Goal: Use online tool/utility: Use online tool/utility

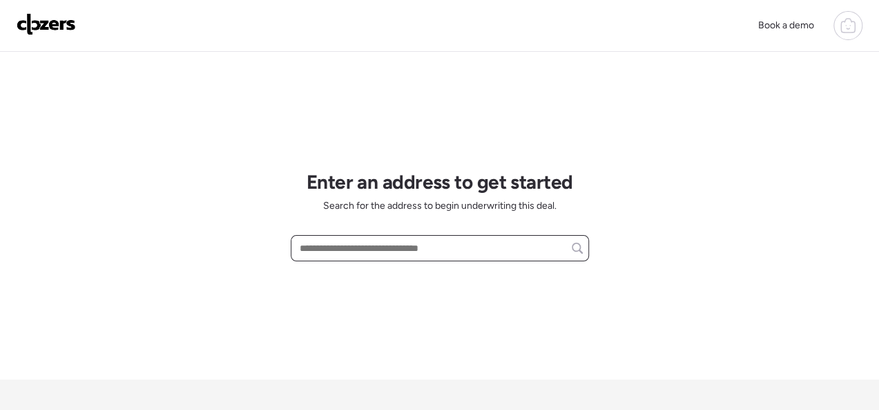
click at [372, 251] on input "text" at bounding box center [440, 247] width 286 height 19
paste input "**********"
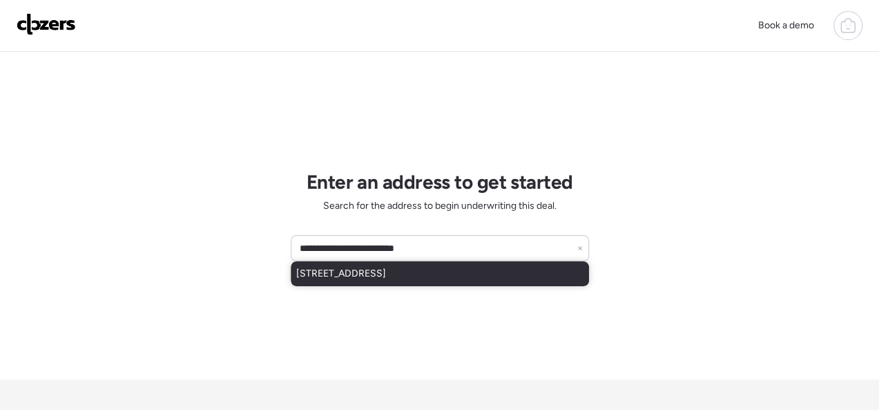
click at [365, 265] on div "[STREET_ADDRESS]" at bounding box center [440, 273] width 298 height 25
type input "**********"
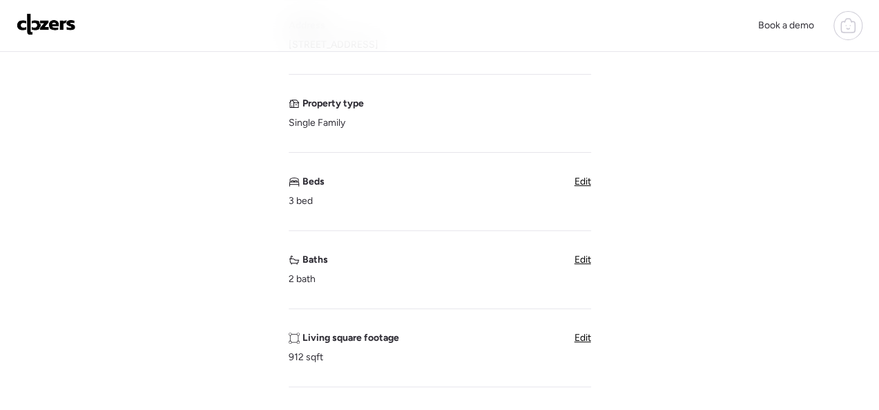
scroll to position [207, 0]
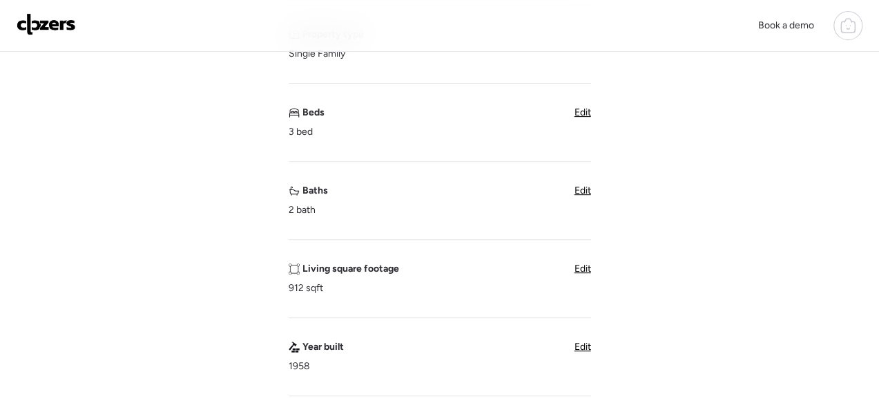
click at [581, 262] on span "Edit" at bounding box center [583, 268] width 17 height 12
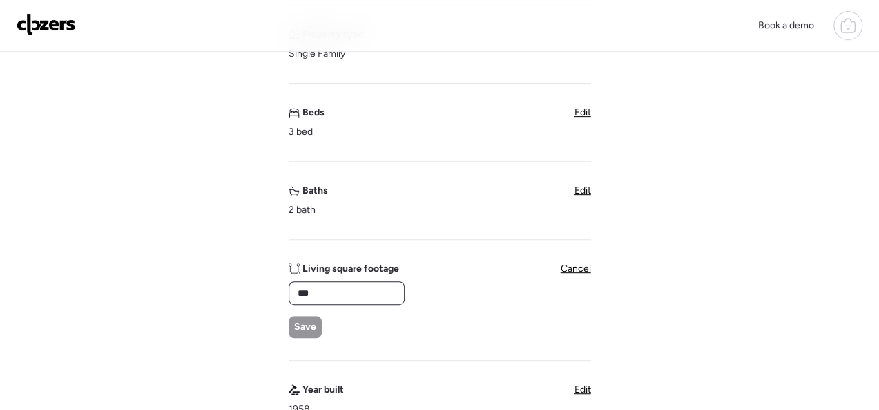
click at [347, 289] on input "***" at bounding box center [347, 292] width 104 height 19
type input "****"
click at [305, 325] on span "Save" at bounding box center [305, 327] width 22 height 14
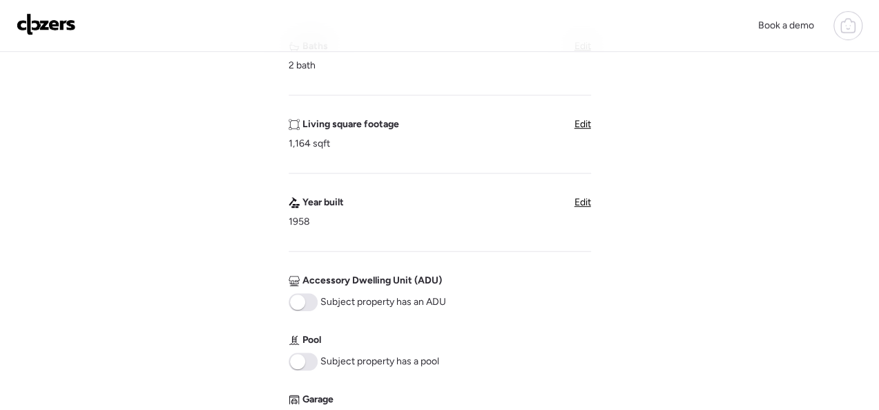
scroll to position [552, 0]
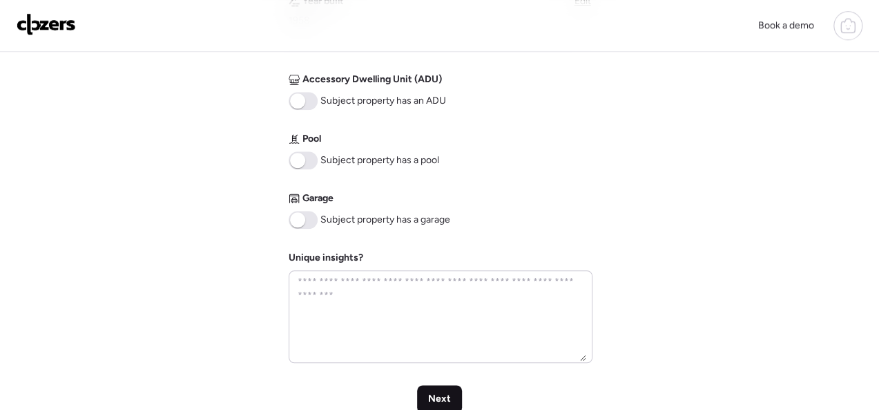
click at [449, 395] on span "Next" at bounding box center [439, 399] width 23 height 14
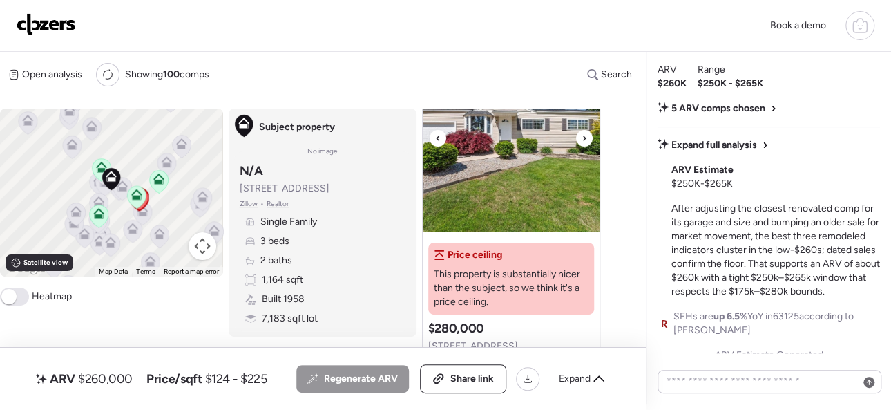
scroll to position [69, 0]
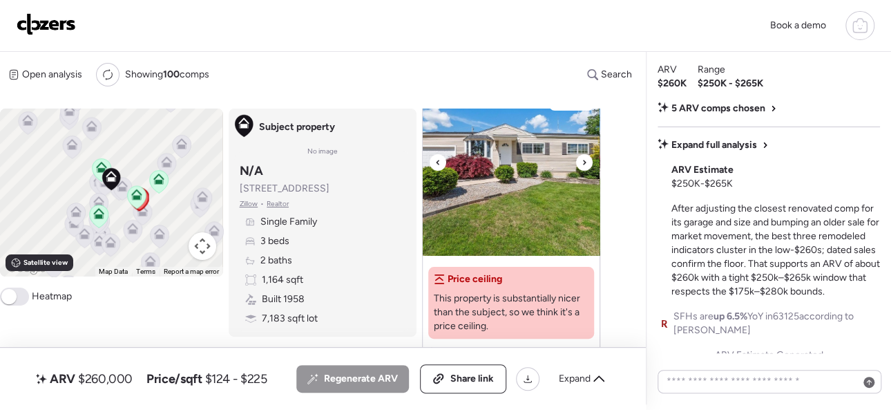
click at [578, 161] on div at bounding box center [584, 162] width 17 height 17
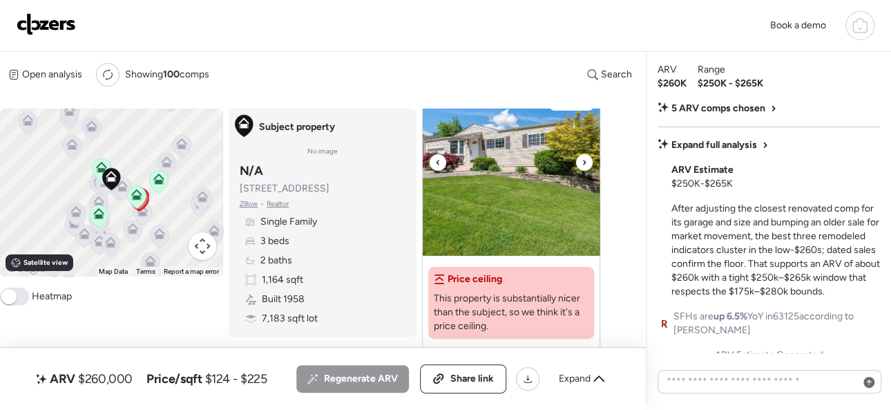
click at [578, 161] on div at bounding box center [584, 162] width 17 height 17
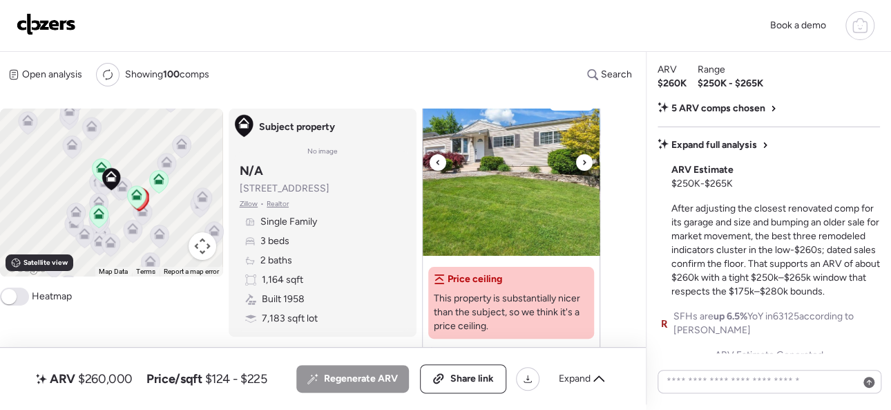
click at [578, 161] on div at bounding box center [584, 162] width 17 height 17
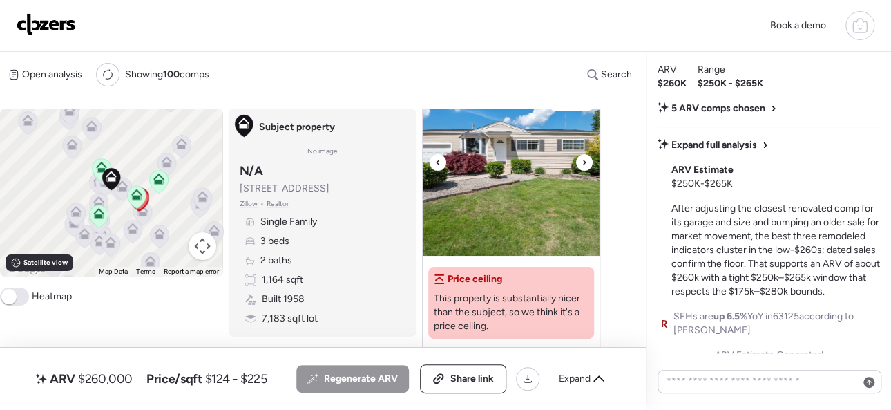
click at [578, 161] on div at bounding box center [584, 162] width 17 height 17
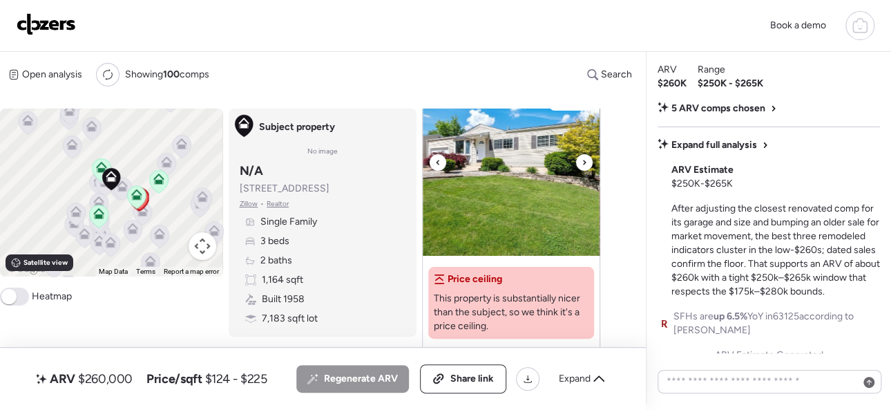
click at [578, 161] on div at bounding box center [584, 162] width 17 height 17
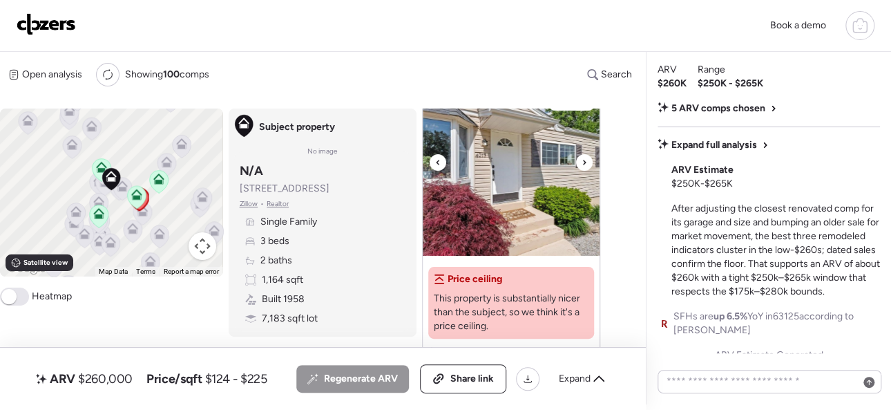
click at [578, 161] on div at bounding box center [584, 162] width 17 height 17
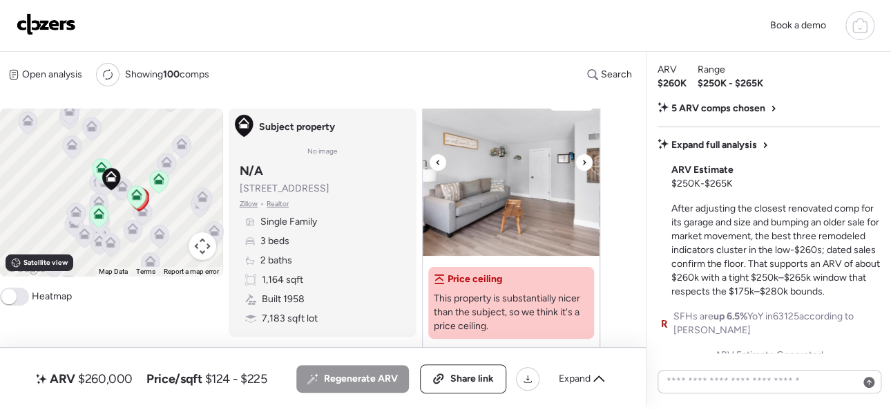
click at [578, 161] on div at bounding box center [584, 162] width 17 height 17
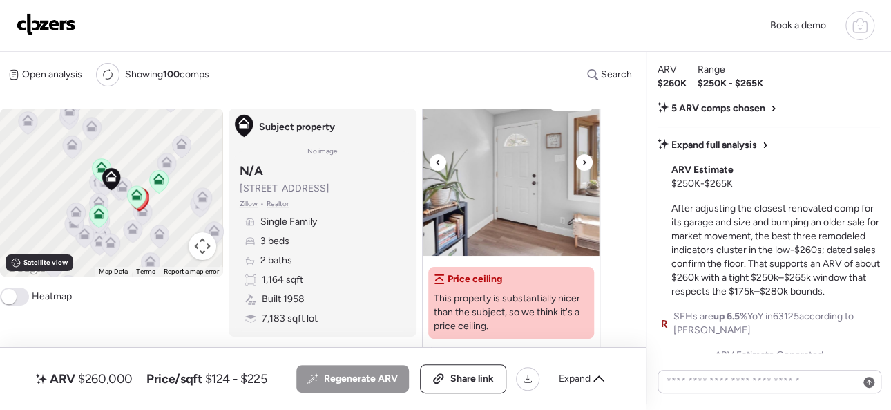
click at [578, 161] on div at bounding box center [584, 162] width 17 height 17
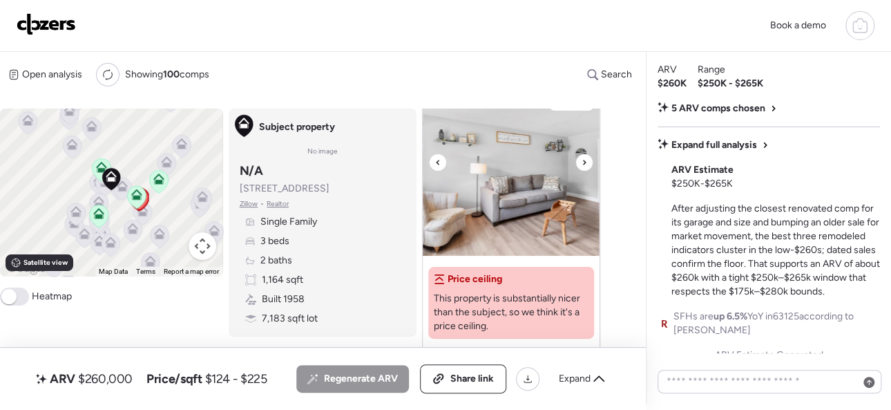
click at [578, 161] on div at bounding box center [584, 162] width 17 height 17
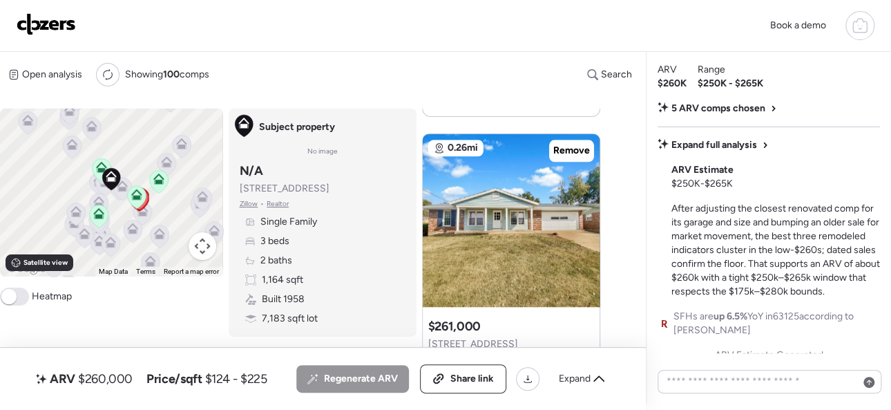
scroll to position [691, 0]
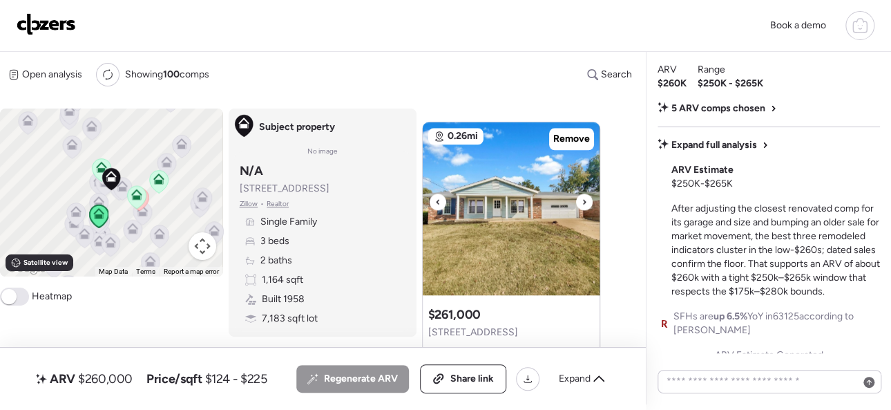
click at [584, 198] on icon at bounding box center [584, 201] width 6 height 17
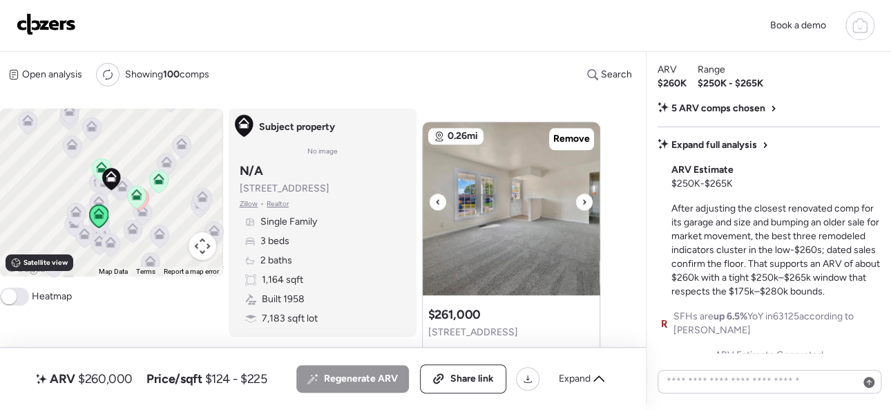
click at [584, 198] on icon at bounding box center [584, 201] width 6 height 17
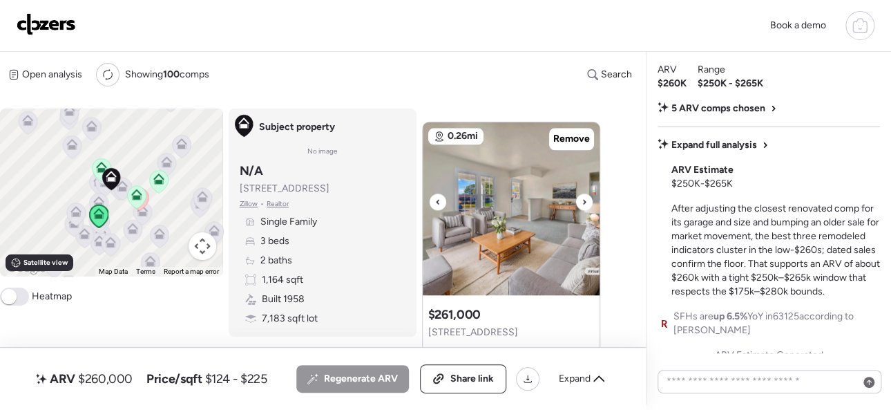
click at [584, 198] on icon at bounding box center [584, 201] width 6 height 17
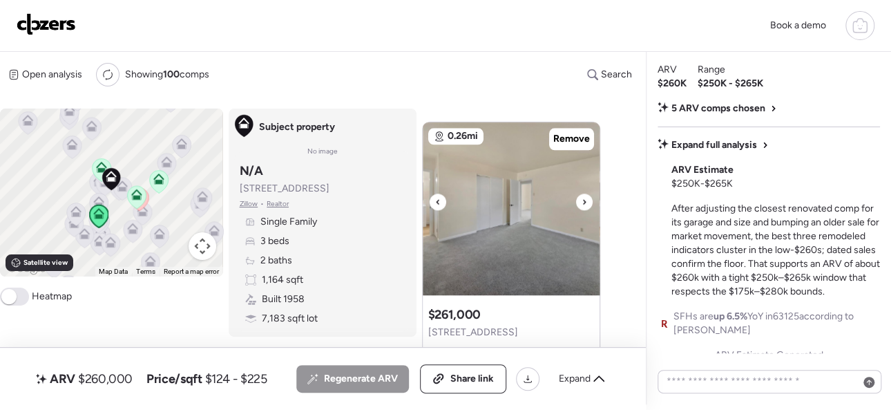
click at [584, 198] on icon at bounding box center [584, 201] width 6 height 17
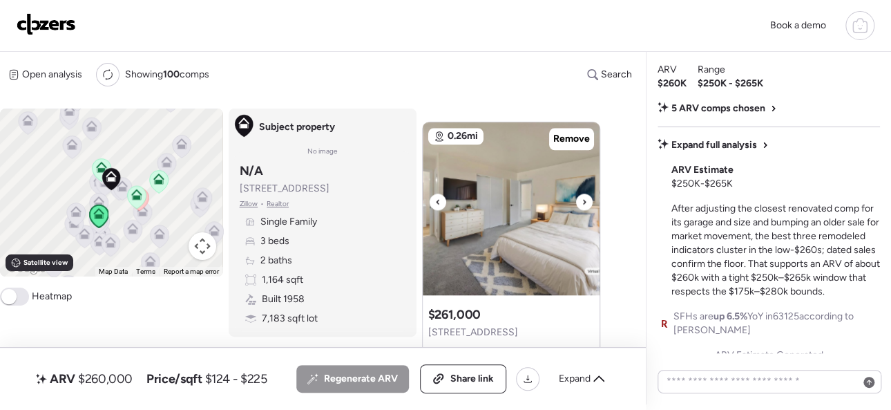
click at [584, 198] on icon at bounding box center [584, 201] width 6 height 17
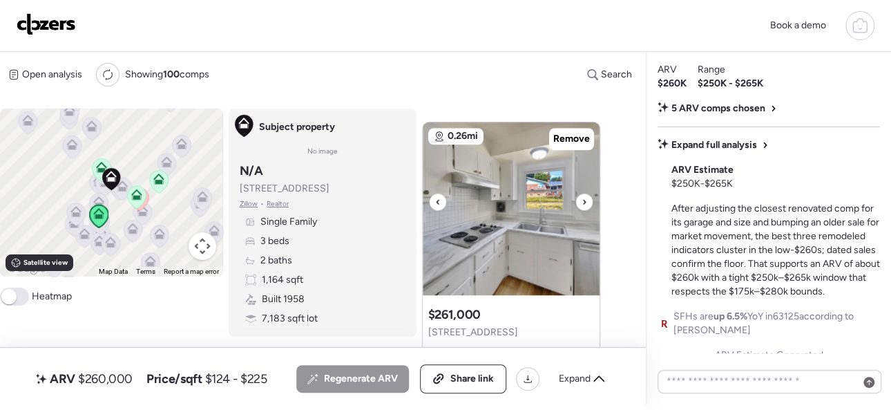
click at [584, 198] on icon at bounding box center [584, 201] width 6 height 17
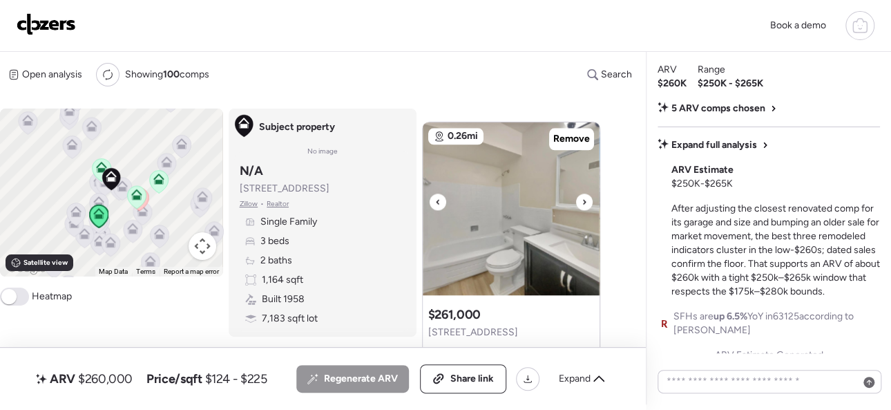
click at [584, 198] on icon at bounding box center [584, 201] width 6 height 17
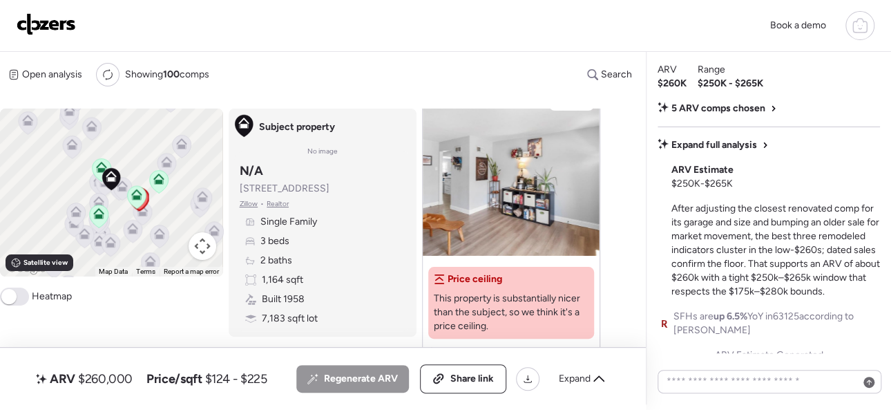
scroll to position [138, 0]
